Goal: Task Accomplishment & Management: Use online tool/utility

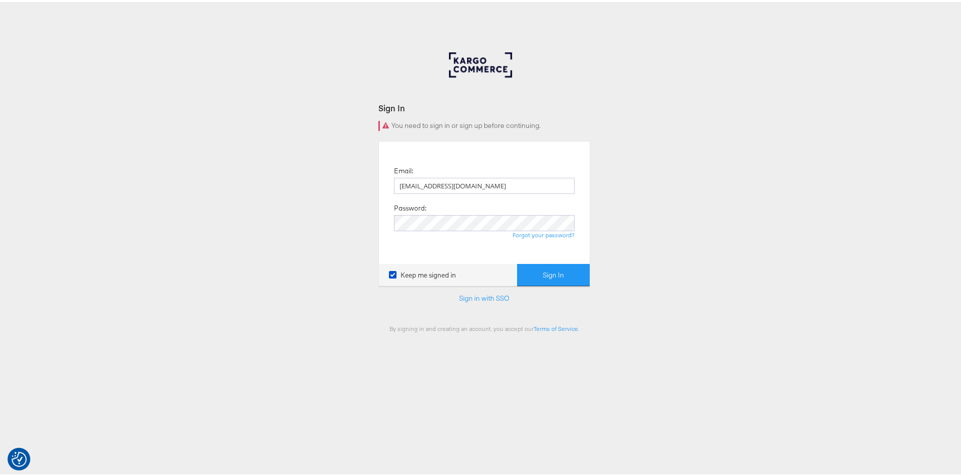
type input "rola.tarek@assemblyglobal.com"
click at [556, 279] on button "Sign In" at bounding box center [553, 273] width 73 height 23
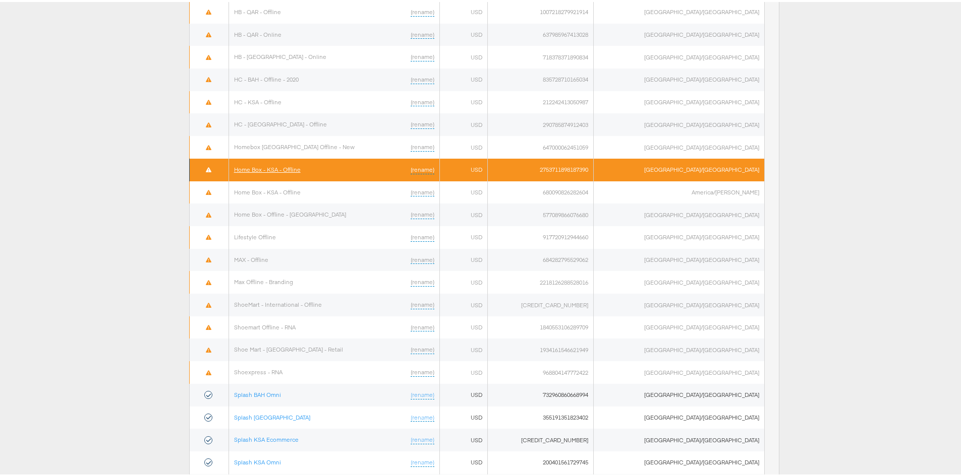
scroll to position [485, 0]
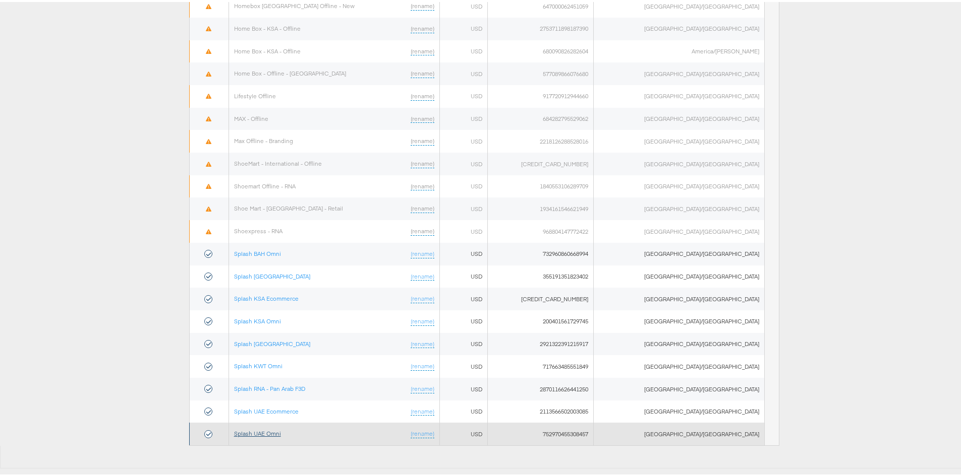
click at [269, 435] on link "Splash UAE Omni" at bounding box center [257, 432] width 47 height 8
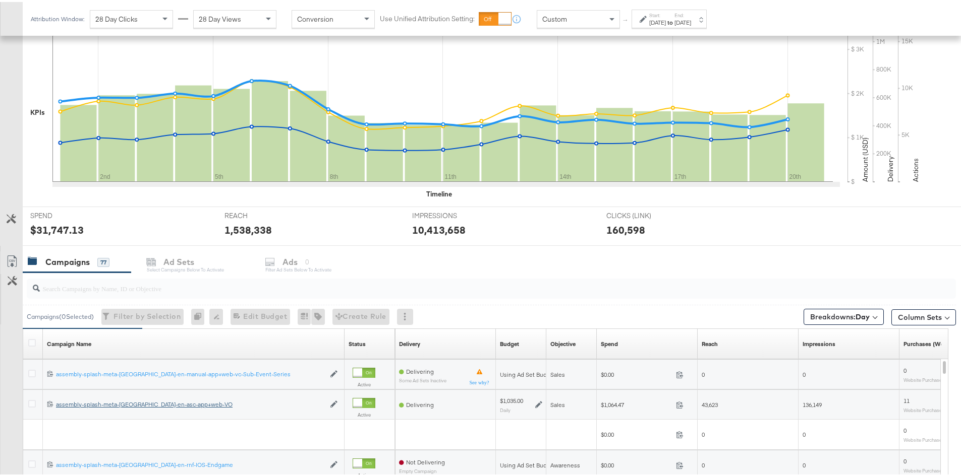
scroll to position [359, 0]
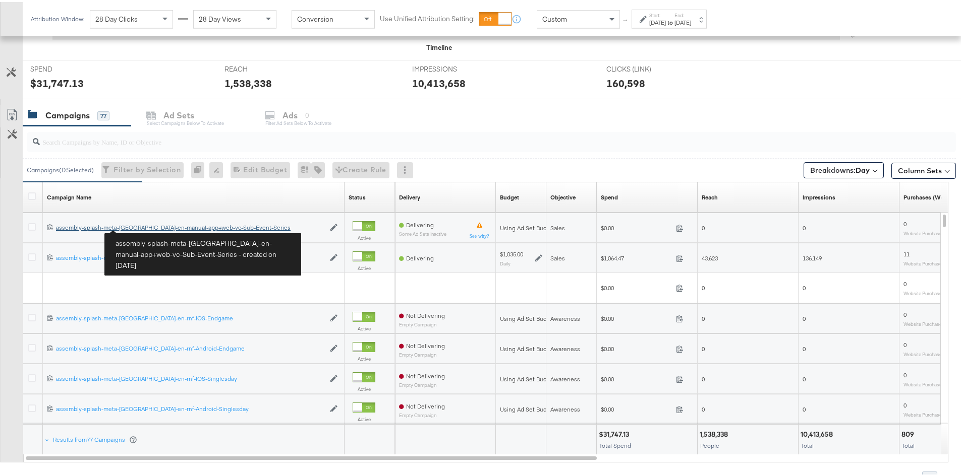
click at [142, 227] on div "assembly-splash-meta-uae-en-manual-app+web-vc-Sub-Event-Series assembly-splash-…" at bounding box center [190, 226] width 269 height 8
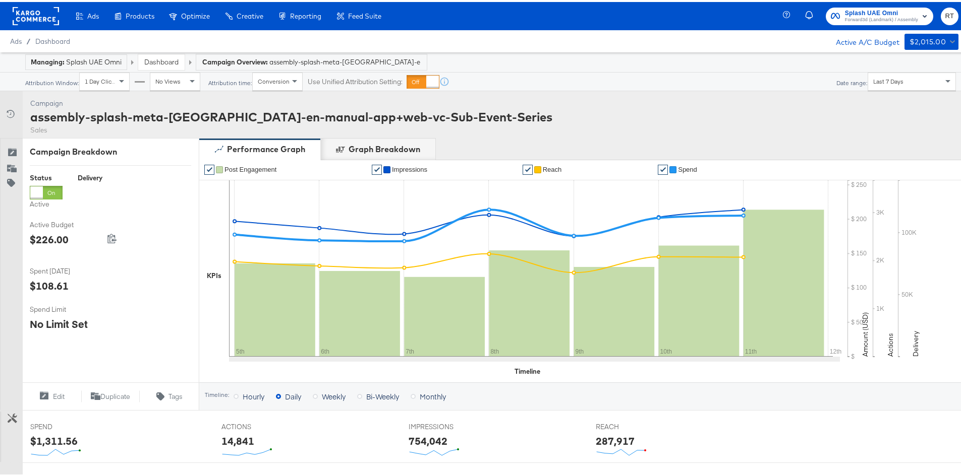
scroll to position [353, 0]
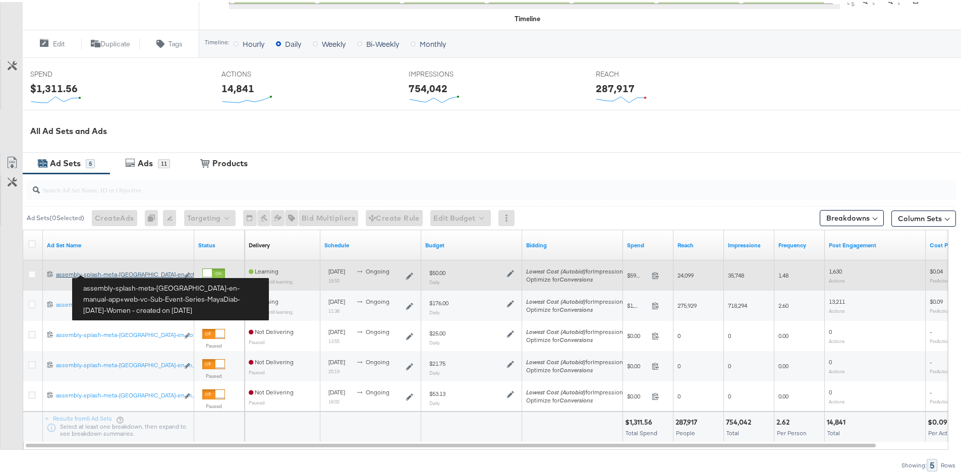
click at [110, 272] on div "assembly-splash-meta-uae-en-manual-app+web-vc-Sub-Event-Series-MayaDiab-Oct25-W…" at bounding box center [117, 273] width 123 height 8
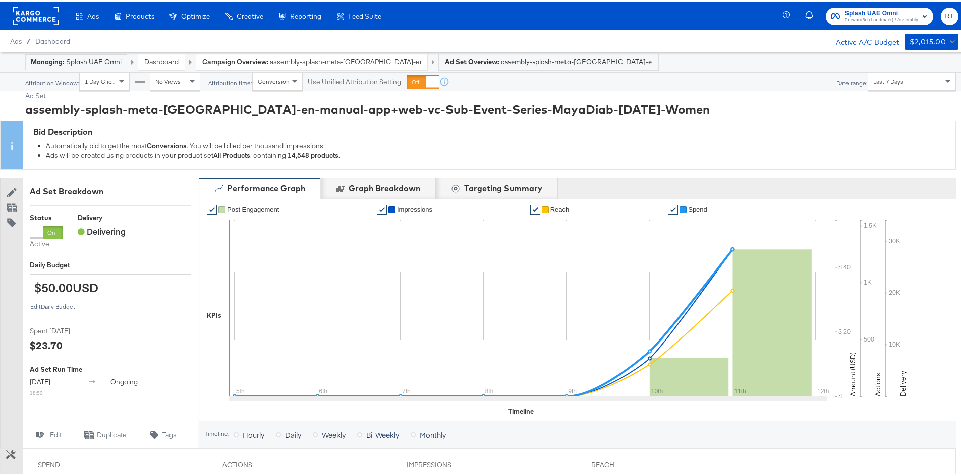
scroll to position [386, 0]
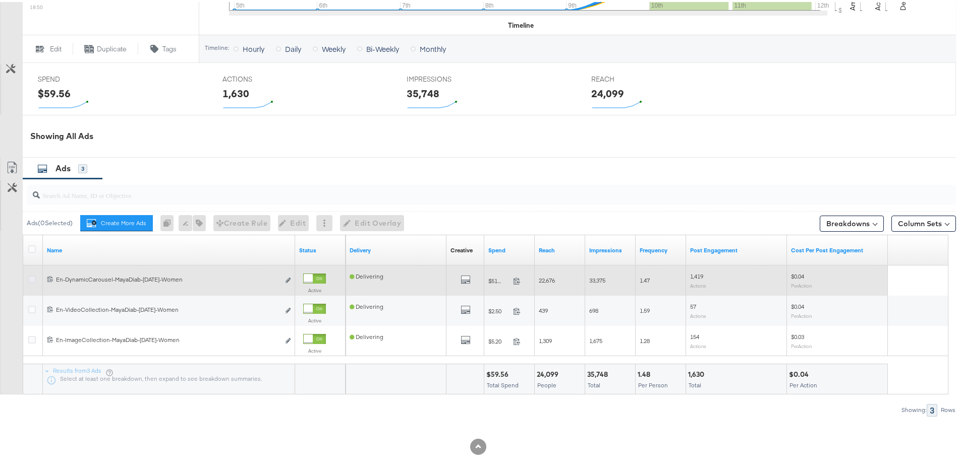
click at [32, 278] on icon at bounding box center [32, 278] width 8 height 8
click at [0, 0] on input "checkbox" at bounding box center [0, 0] width 0 height 0
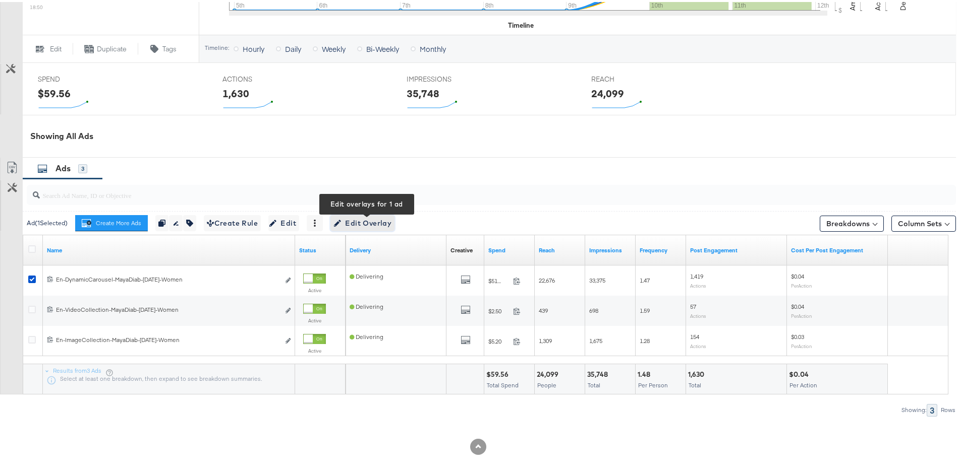
click at [353, 223] on span "Edit Overlay Edit overlays for 1 ad" at bounding box center [362, 221] width 58 height 13
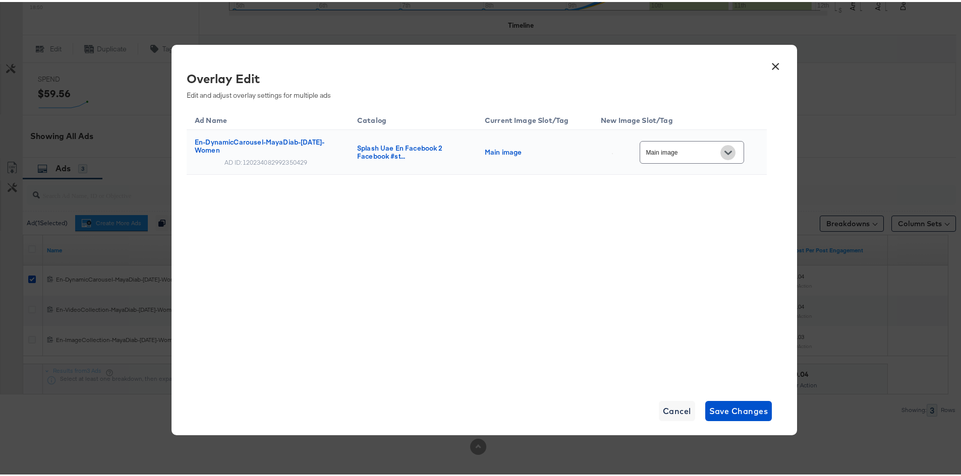
click at [727, 150] on icon "Open" at bounding box center [727, 151] width 7 height 4
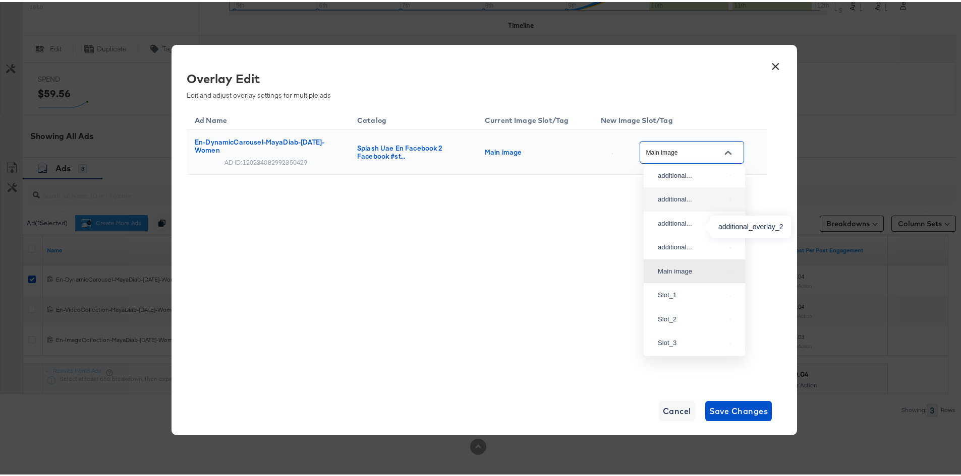
scroll to position [0, 0]
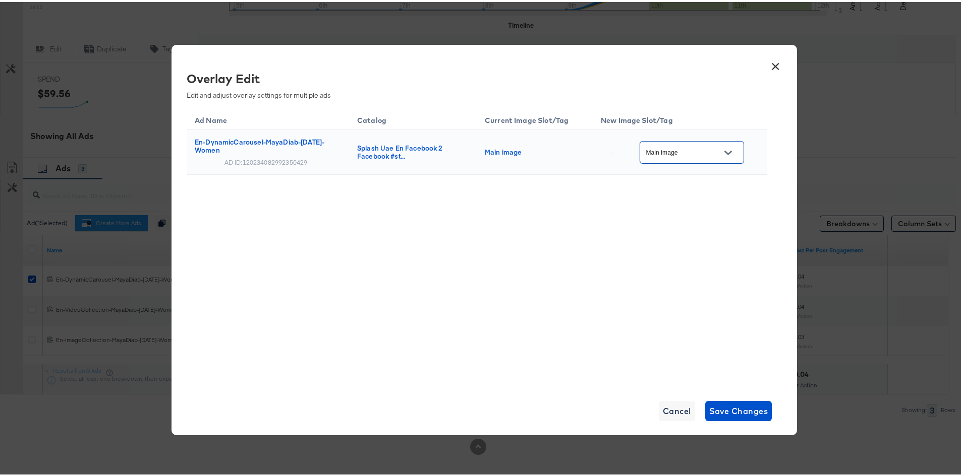
drag, startPoint x: 731, startPoint y: 153, endPoint x: 723, endPoint y: 155, distance: 7.8
click at [731, 153] on icon "Open" at bounding box center [727, 150] width 7 height 7
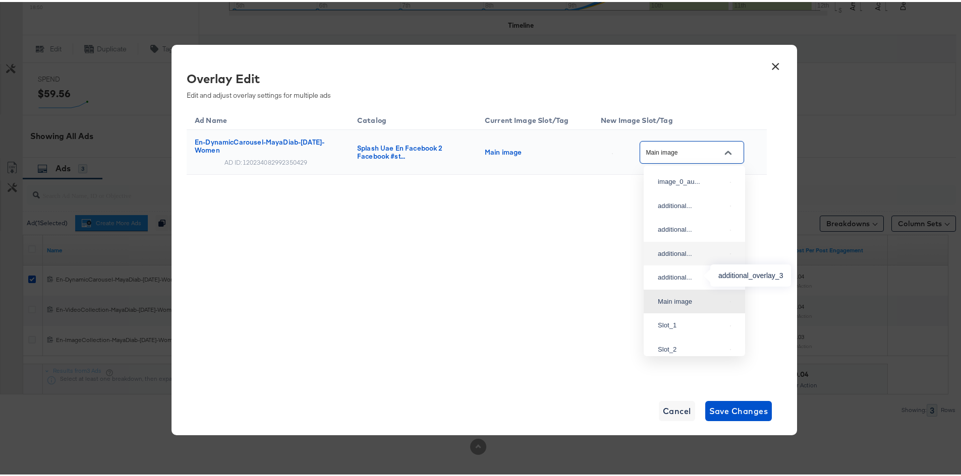
click at [696, 257] on div "additional..." at bounding box center [691, 252] width 68 height 10
type input "additional_overlay_3"
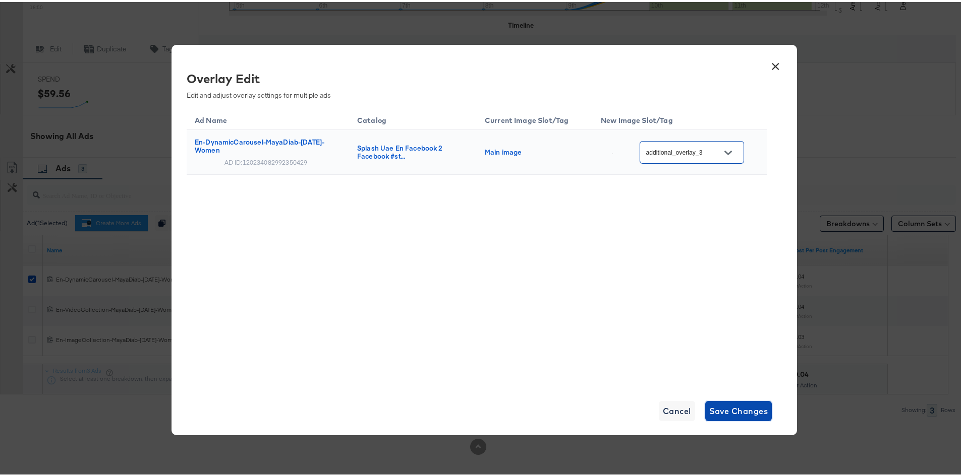
click at [724, 402] on span "Save Changes" at bounding box center [738, 409] width 59 height 14
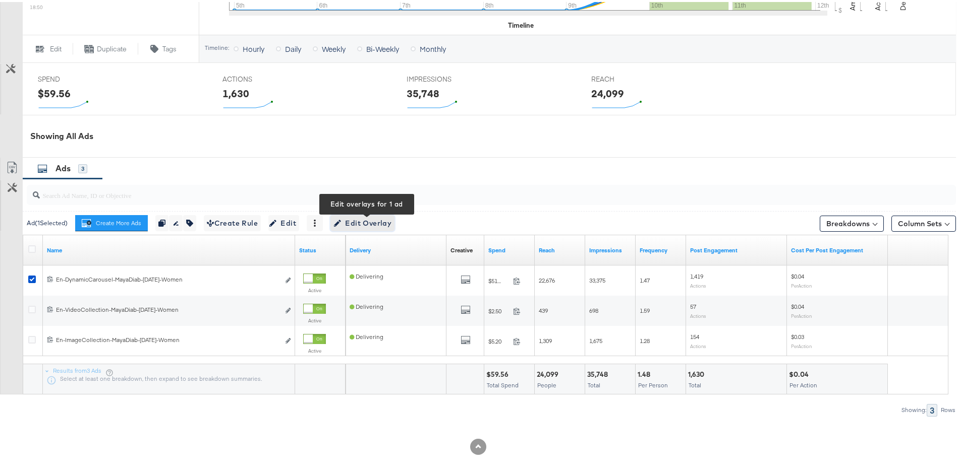
click at [369, 214] on button "Edit Overlay Edit overlays for 1 ad" at bounding box center [362, 221] width 64 height 16
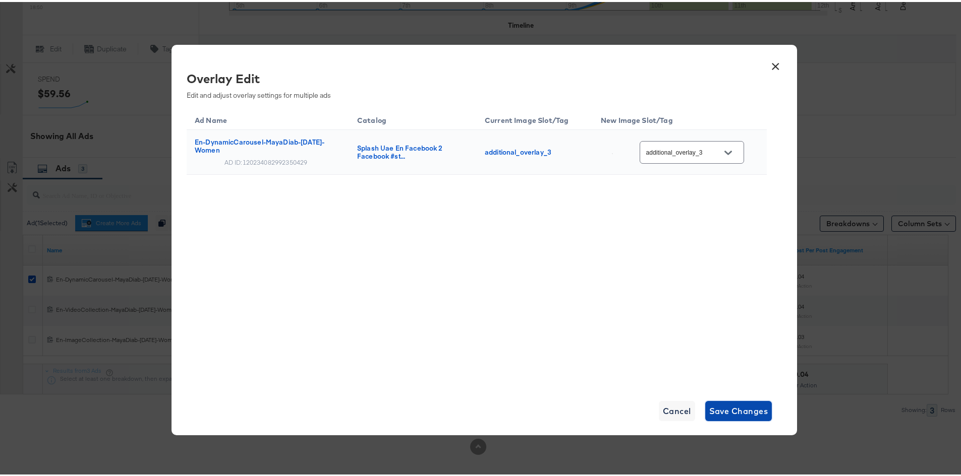
click at [742, 405] on span "Save Changes" at bounding box center [738, 409] width 59 height 14
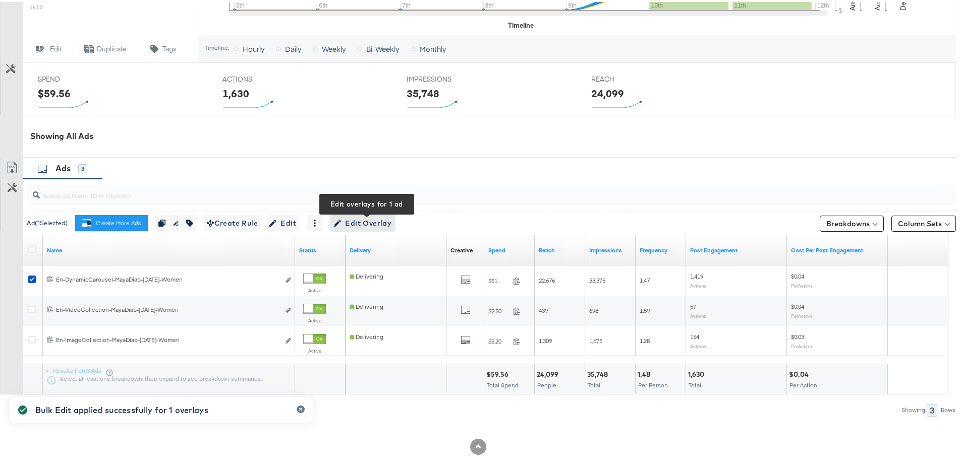
click at [348, 226] on span "Edit Overlay Edit overlays for 1 ad" at bounding box center [362, 221] width 58 height 13
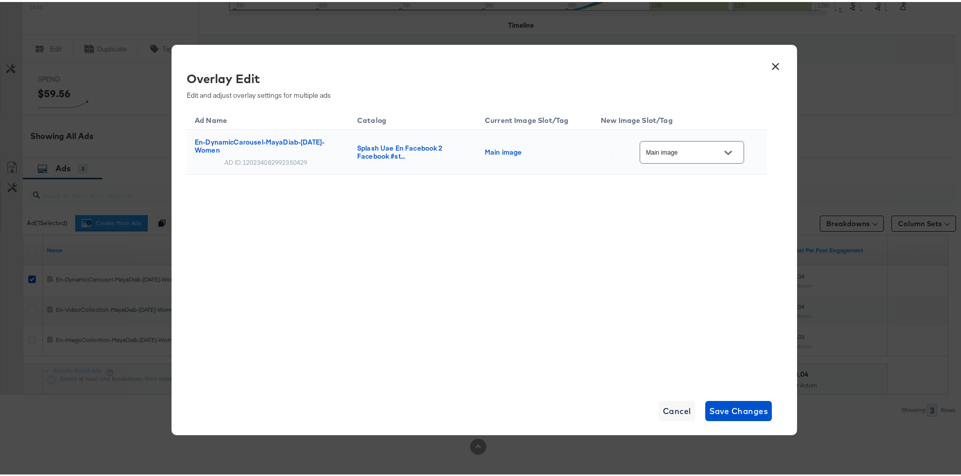
click at [735, 152] on button "Open" at bounding box center [727, 150] width 15 height 15
click at [691, 175] on div "Slot_3" at bounding box center [691, 170] width 68 height 10
type input "Slot_3"
click at [732, 409] on span "Save Changes" at bounding box center [738, 409] width 59 height 14
